Goal: Transaction & Acquisition: Purchase product/service

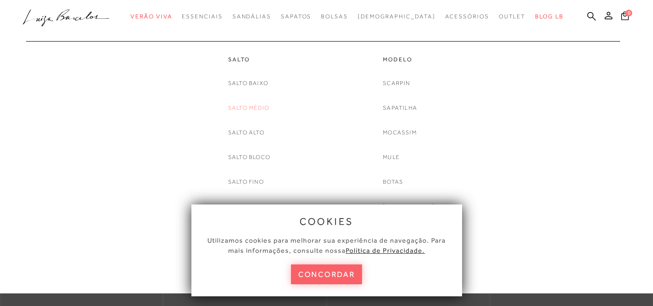
click at [232, 108] on link "Salto Médio" at bounding box center [248, 108] width 41 height 10
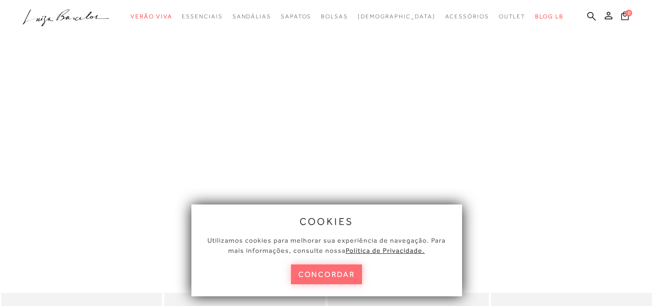
click at [323, 280] on button "concordar" at bounding box center [327, 274] width 72 height 20
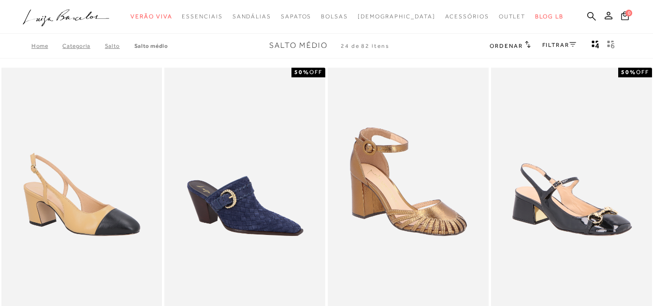
click at [556, 44] on link "FILTRAR" at bounding box center [559, 45] width 34 height 7
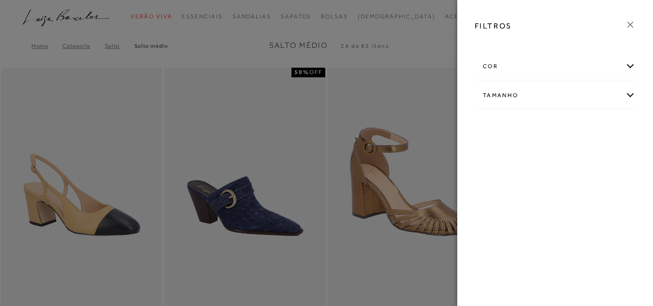
click at [530, 68] on div "cor" at bounding box center [555, 67] width 160 height 26
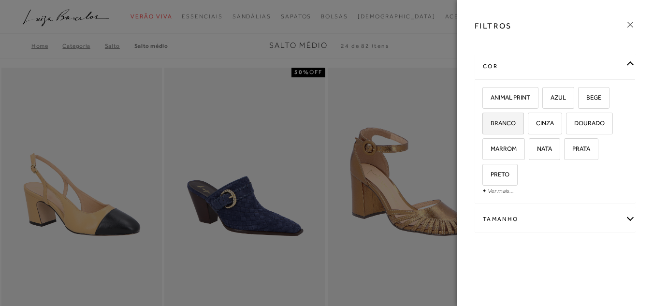
click at [514, 121] on span "BRANCO" at bounding box center [499, 122] width 32 height 7
click at [490, 121] on input "BRANCO" at bounding box center [486, 125] width 10 height 10
checkbox input "true"
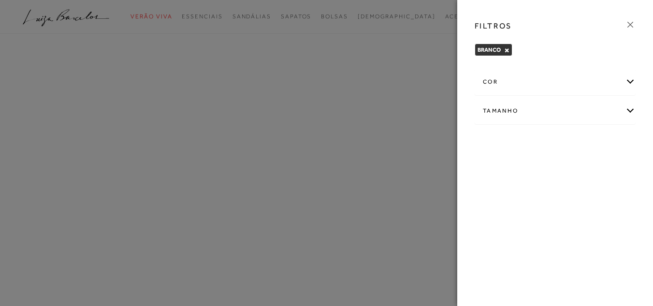
click at [633, 25] on icon at bounding box center [630, 24] width 11 height 11
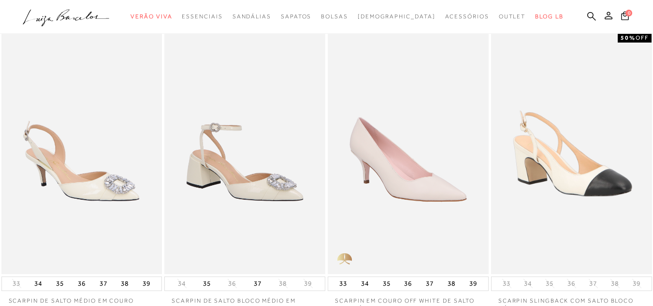
scroll to position [31, 0]
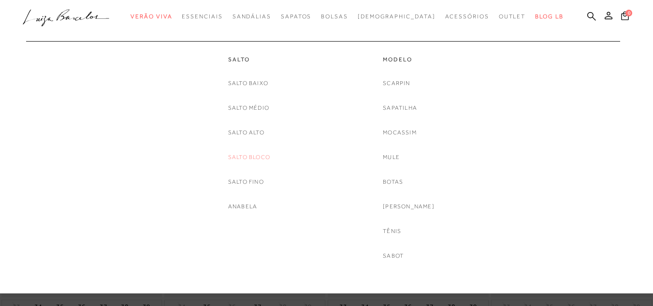
click at [250, 152] on link "Salto Bloco" at bounding box center [249, 157] width 42 height 10
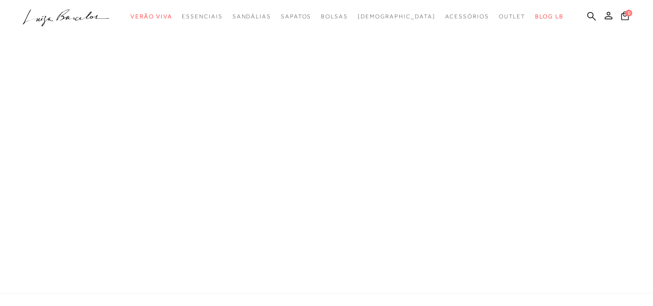
scroll to position [17, 0]
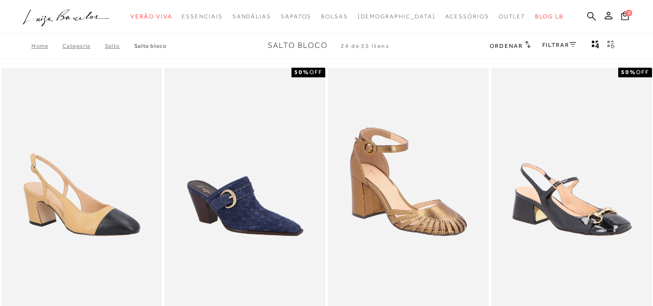
drag, startPoint x: 0, startPoint y: 0, endPoint x: 563, endPoint y: 43, distance: 565.1
click at [563, 43] on link "FILTRAR" at bounding box center [559, 45] width 34 height 7
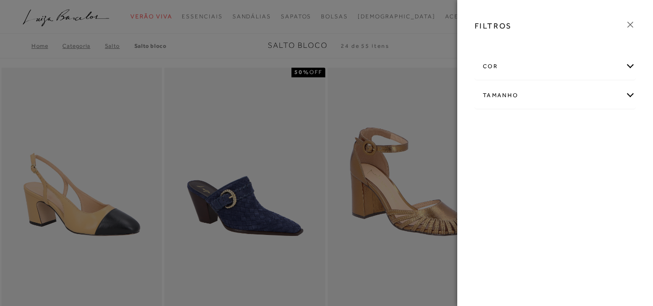
click at [553, 69] on div "cor" at bounding box center [555, 67] width 160 height 26
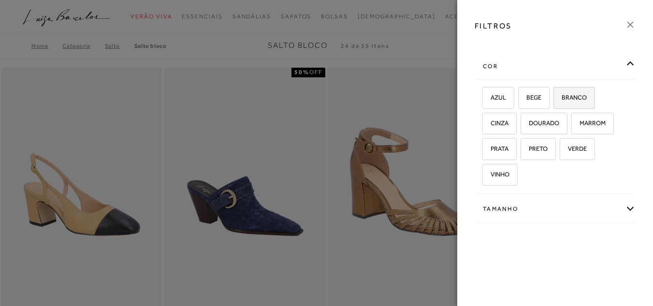
click at [578, 101] on label "BRANCO" at bounding box center [574, 97] width 41 height 21
click at [562, 101] on input "BRANCO" at bounding box center [557, 99] width 10 height 10
checkbox input "true"
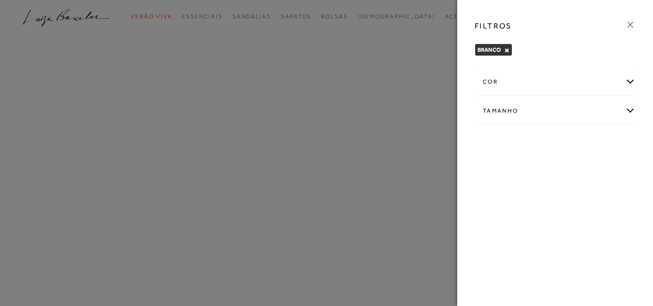
click at [631, 27] on icon at bounding box center [630, 24] width 11 height 11
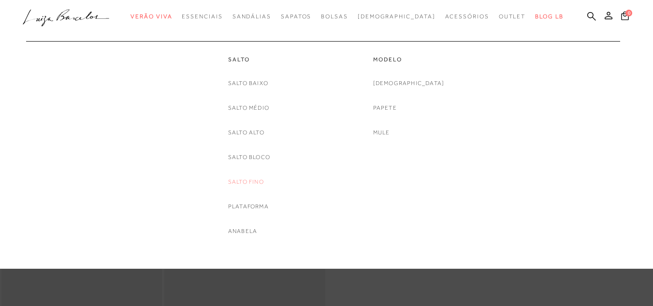
click at [249, 185] on link "Salto Fino" at bounding box center [246, 182] width 36 height 10
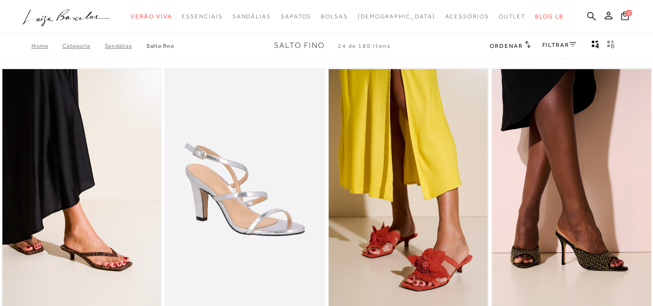
click at [551, 49] on div "FILTRAR" at bounding box center [559, 46] width 34 height 13
click at [567, 46] on link "FILTRAR" at bounding box center [559, 45] width 34 height 7
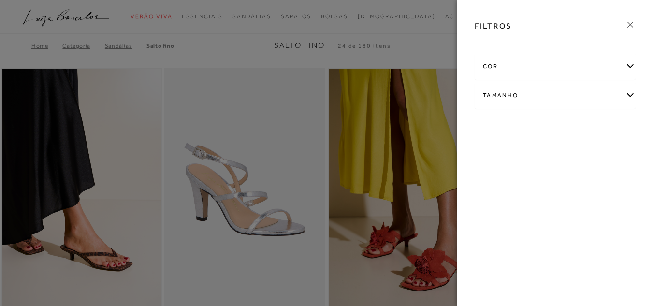
click at [549, 70] on div "cor" at bounding box center [555, 67] width 160 height 26
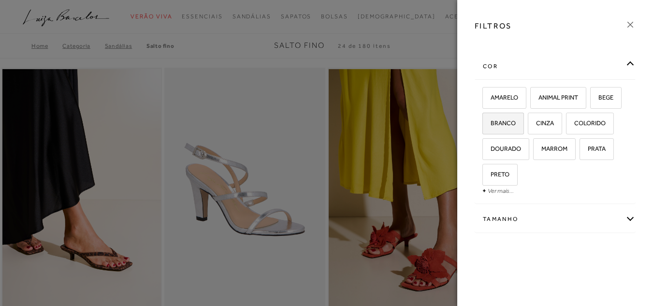
click at [507, 125] on span "BRANCO" at bounding box center [499, 122] width 32 height 7
click at [490, 125] on input "BRANCO" at bounding box center [486, 125] width 10 height 10
checkbox input "true"
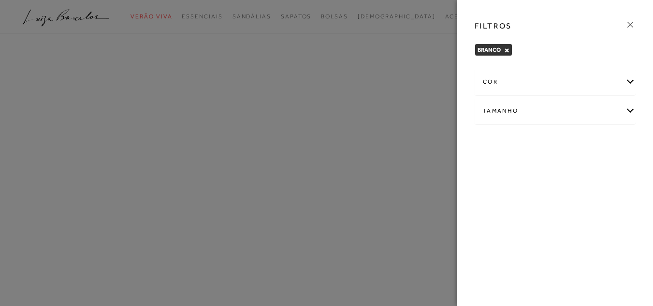
click at [635, 27] on icon at bounding box center [630, 24] width 11 height 11
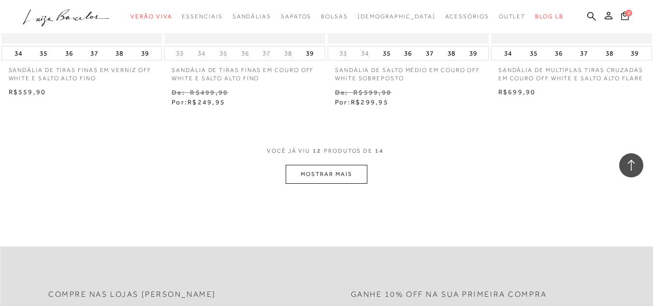
scroll to position [918, 0]
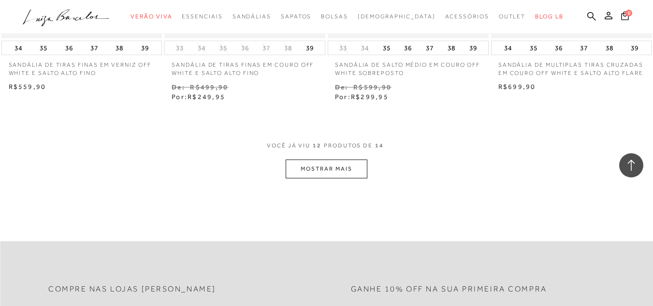
click at [325, 165] on button "MOSTRAR MAIS" at bounding box center [326, 168] width 81 height 19
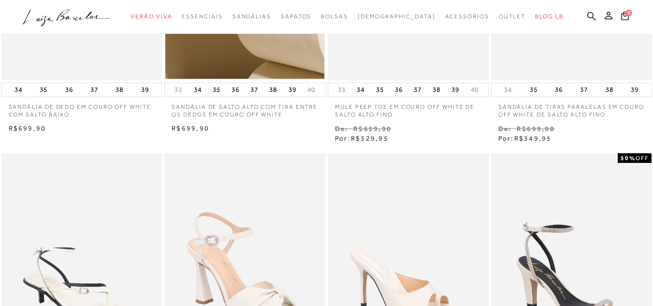
scroll to position [0, 0]
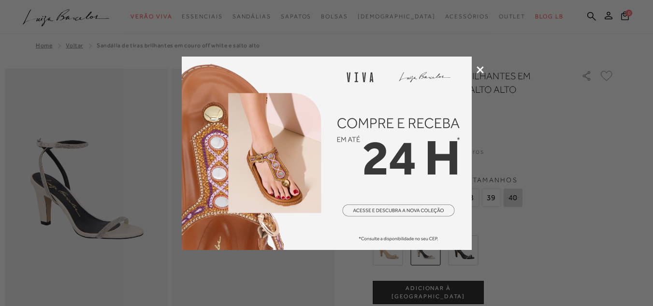
click at [477, 67] on icon at bounding box center [479, 69] width 7 height 7
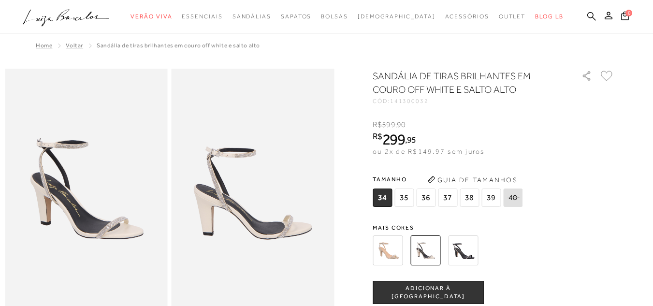
click at [94, 214] on img at bounding box center [86, 191] width 163 height 244
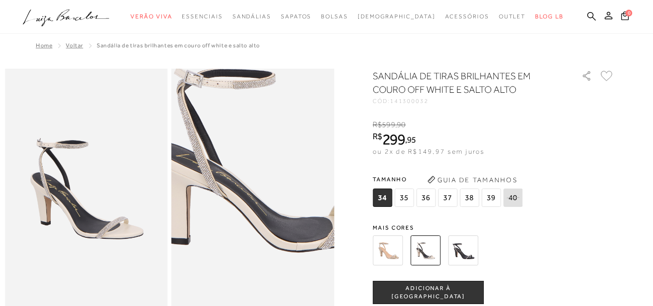
click at [238, 230] on img at bounding box center [268, 155] width 325 height 488
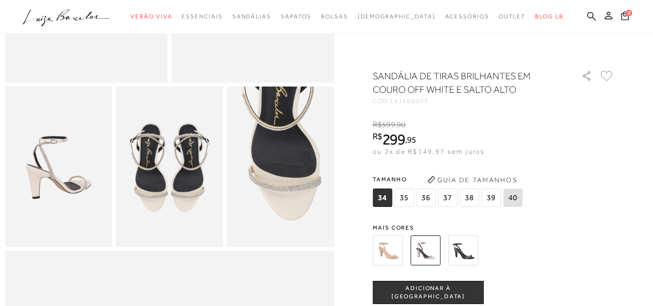
scroll to position [232, 0]
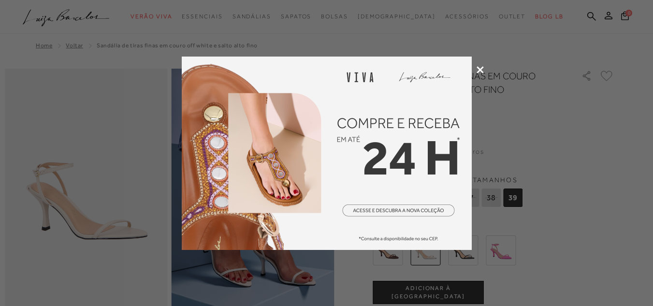
click at [480, 68] on icon at bounding box center [479, 69] width 7 height 7
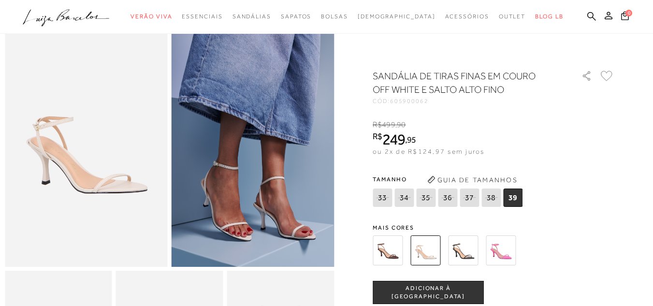
scroll to position [51, 0]
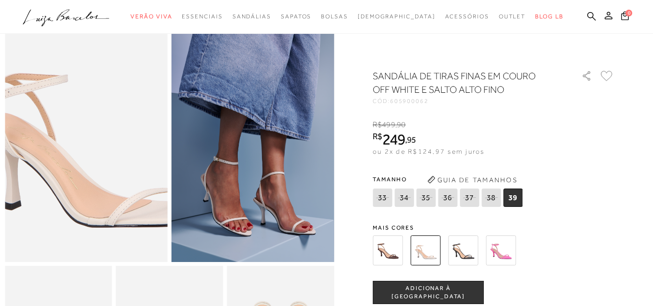
click at [77, 153] on img at bounding box center [92, 130] width 325 height 488
